Goal: Find contact information: Find contact information

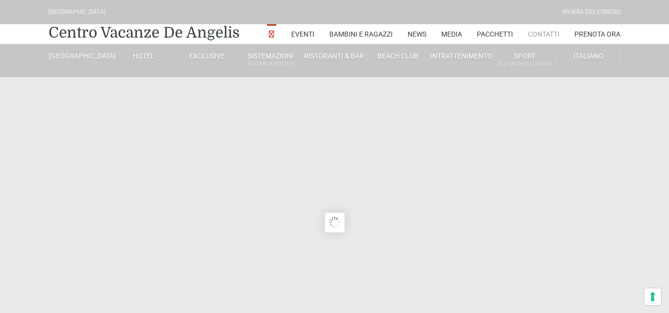
click at [539, 31] on link "Contatti" at bounding box center [544, 34] width 32 height 20
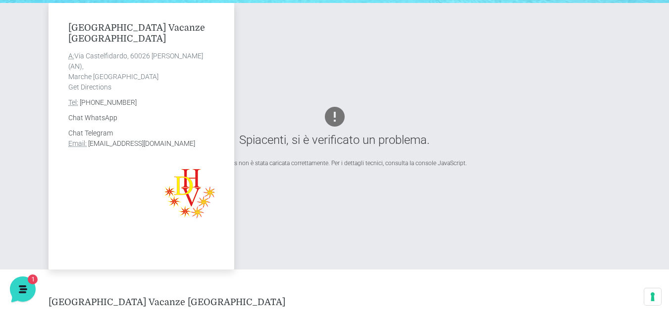
scroll to position [354, 0]
drag, startPoint x: 213, startPoint y: 144, endPoint x: 87, endPoint y: 144, distance: 125.7
click at [87, 144] on address "Chat Telegram Email: info@villaggiocentrovacanzedeangelis.it" at bounding box center [141, 138] width 146 height 21
copy address "info@villaggiocentrovacanzedeangelis.it"
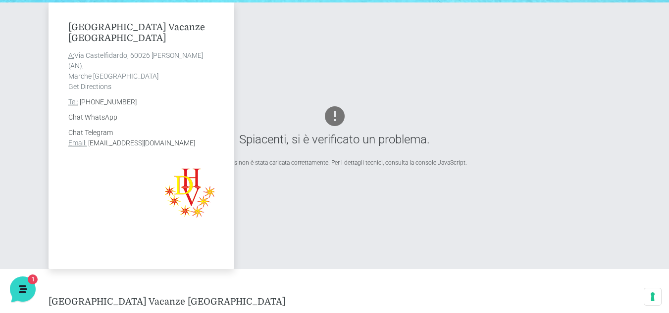
drag, startPoint x: 142, startPoint y: 102, endPoint x: 92, endPoint y: 97, distance: 49.8
click at [92, 97] on div "Villaggio Centro Vacanze De Angelis A: Via Castelfidardo, 60026 Marcelli di Num…" at bounding box center [142, 135] width 186 height 267
copy link "0735 58 70 70"
